Goal: Transaction & Acquisition: Purchase product/service

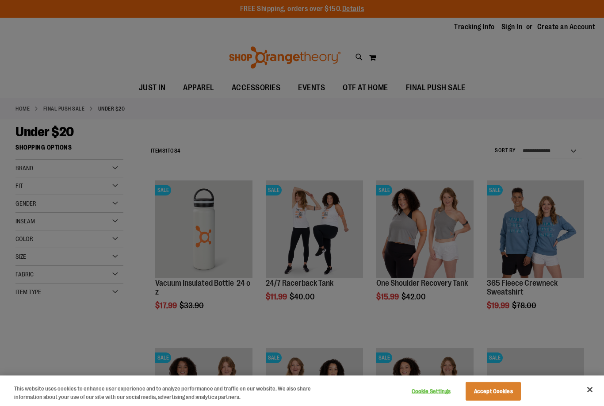
click at [94, 58] on div at bounding box center [302, 203] width 604 height 406
click at [430, 398] on button "Cookie Settings" at bounding box center [430, 391] width 55 height 18
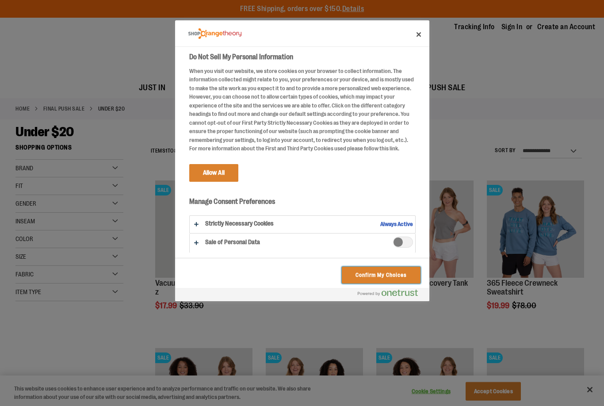
click at [376, 277] on button "Confirm My Choices" at bounding box center [381, 274] width 78 height 17
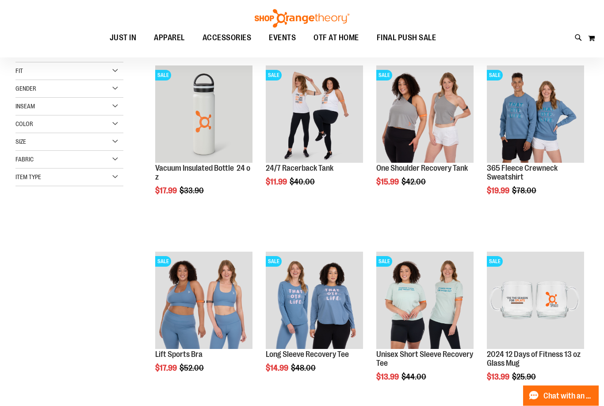
scroll to position [114, 0]
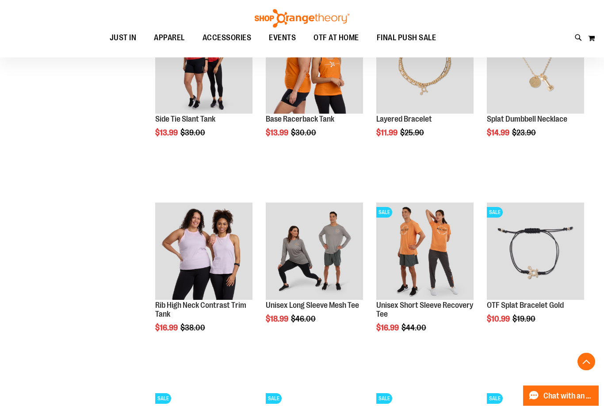
scroll to position [722, 0]
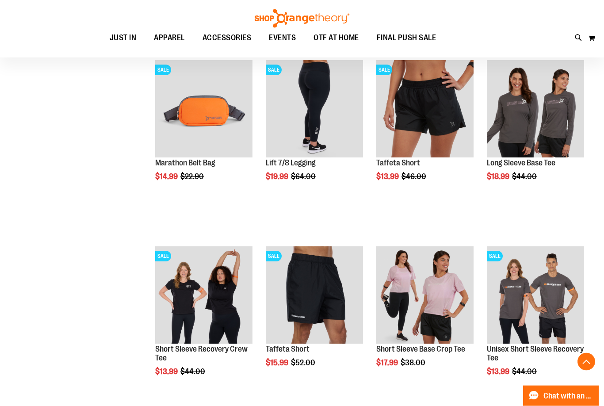
scroll to position [1422, 0]
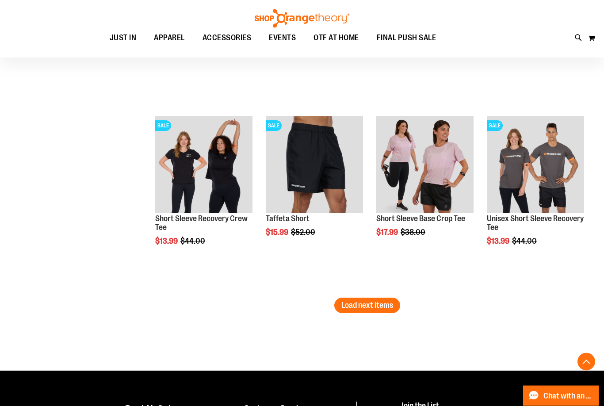
scroll to position [1552, 0]
click at [366, 307] on span "Load next items" at bounding box center [367, 304] width 52 height 9
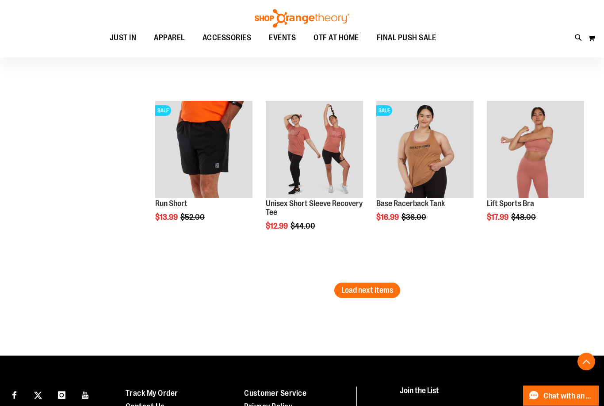
scroll to position [2146, 0]
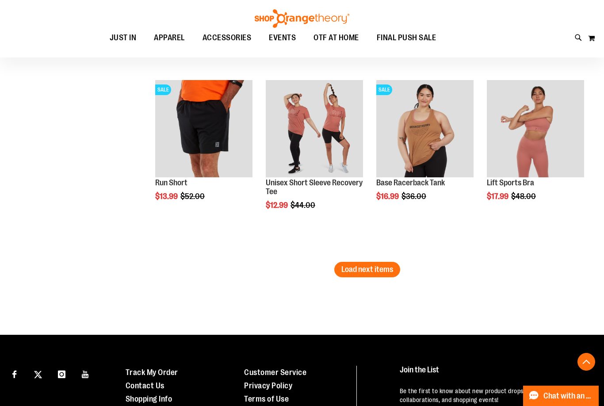
click at [373, 273] on span "Load next items" at bounding box center [367, 269] width 52 height 9
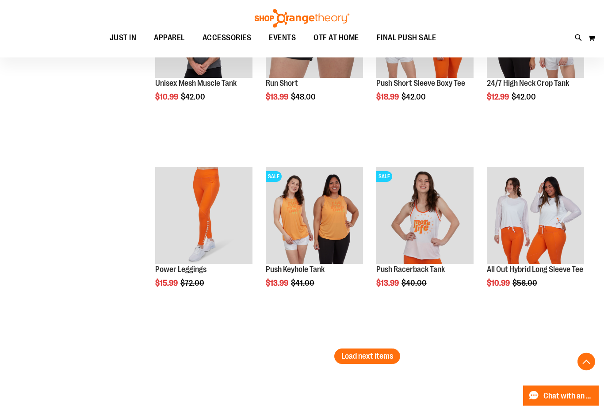
click at [371, 364] on button "Load next items" at bounding box center [367, 356] width 66 height 15
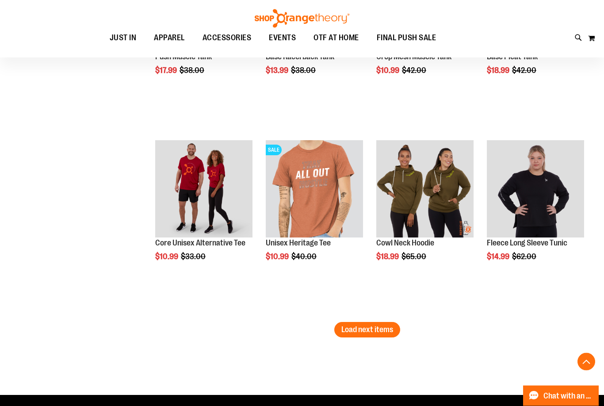
scroll to position [3211, 0]
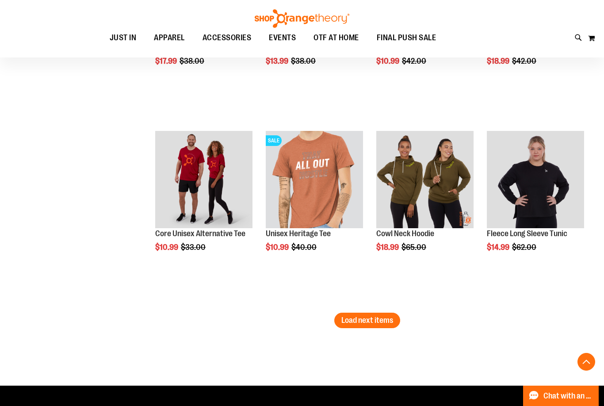
click at [376, 323] on span "Load next items" at bounding box center [367, 319] width 52 height 9
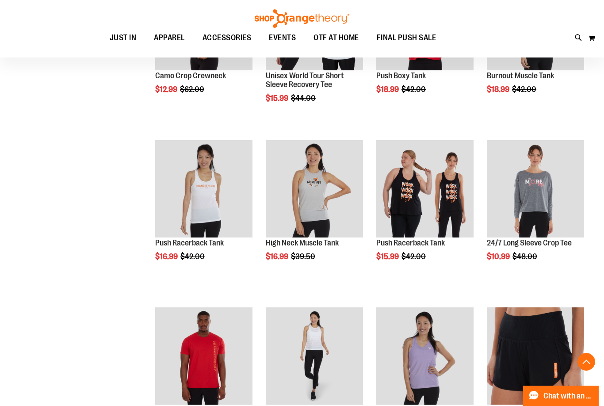
scroll to position [3206, 0]
